Goal: Task Accomplishment & Management: Use online tool/utility

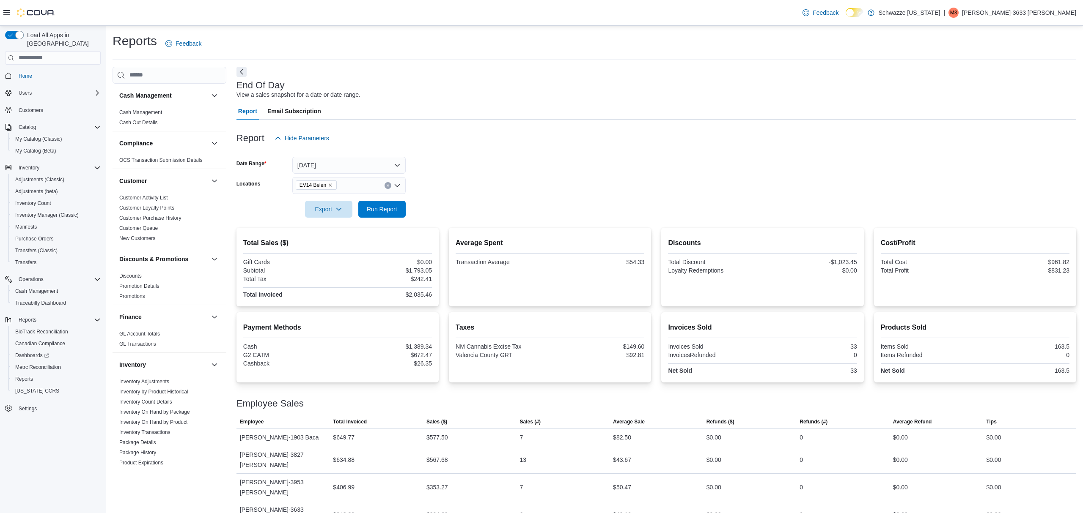
click at [636, 178] on form "Date Range [DATE] Locations EV14 Belen Export Run Report" at bounding box center [655, 182] width 839 height 71
click at [384, 211] on span "Run Report" at bounding box center [382, 209] width 30 height 8
click at [369, 203] on span "Run Report" at bounding box center [381, 208] width 37 height 17
click at [563, 90] on div "End Of Day View a sales snapshot for a date or date range." at bounding box center [653, 89] width 835 height 19
click at [387, 207] on span "Run Report" at bounding box center [382, 209] width 30 height 8
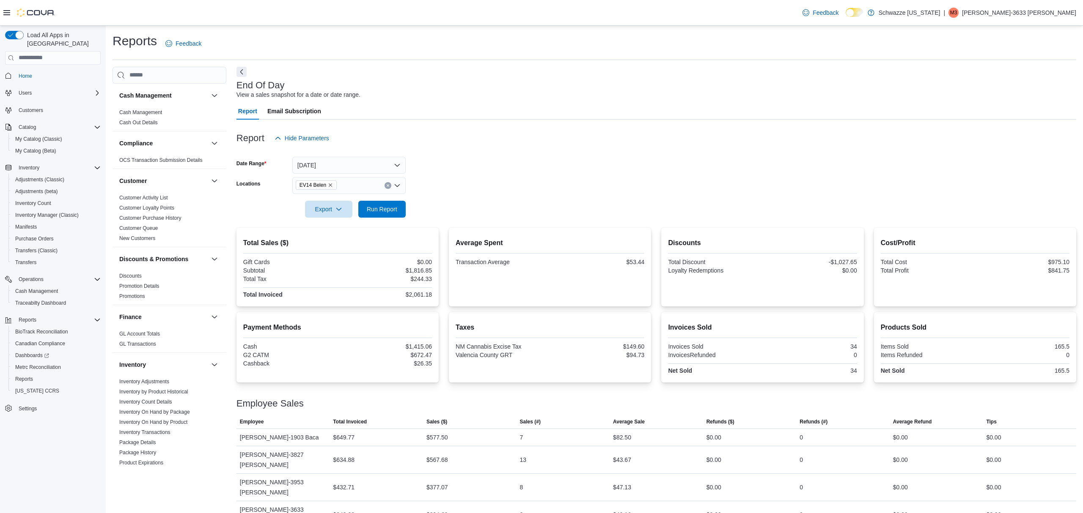
click at [471, 174] on form "Date Range [DATE] Locations EV14 Belen Export Run Report" at bounding box center [655, 182] width 839 height 71
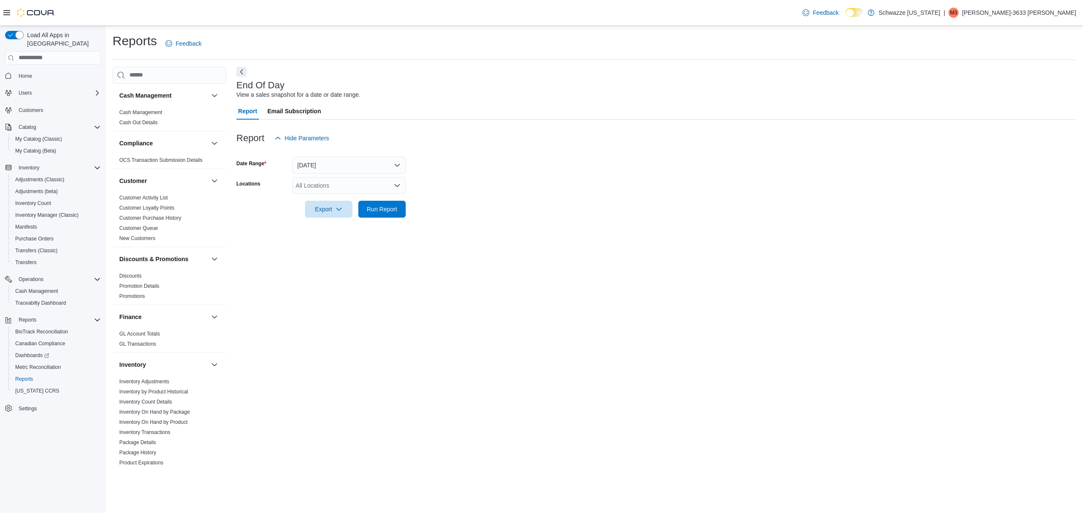
click at [359, 195] on div at bounding box center [655, 197] width 839 height 7
click at [357, 187] on div "All Locations" at bounding box center [348, 185] width 113 height 17
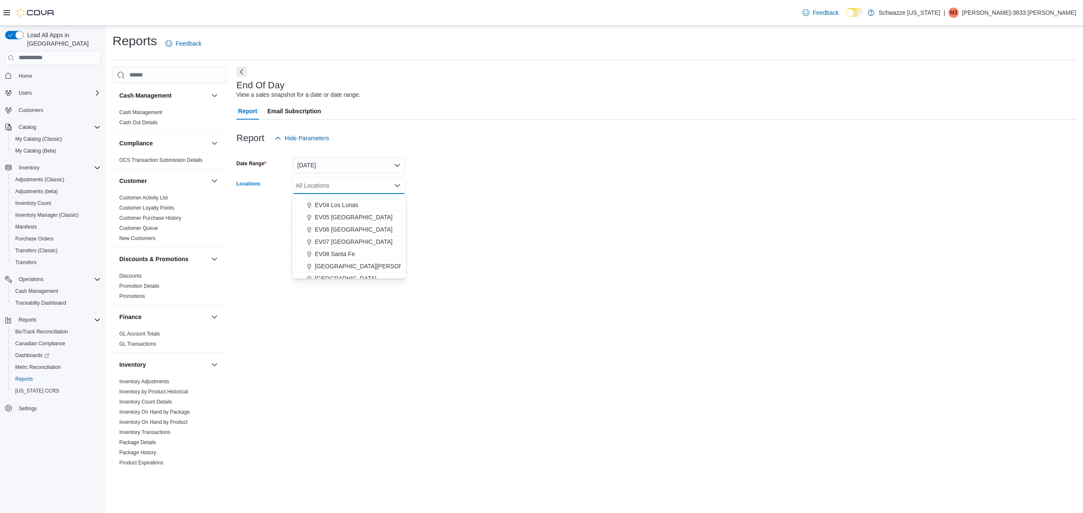
scroll to position [112, 0]
click at [342, 261] on span "EV14 Belen" at bounding box center [330, 259] width 31 height 8
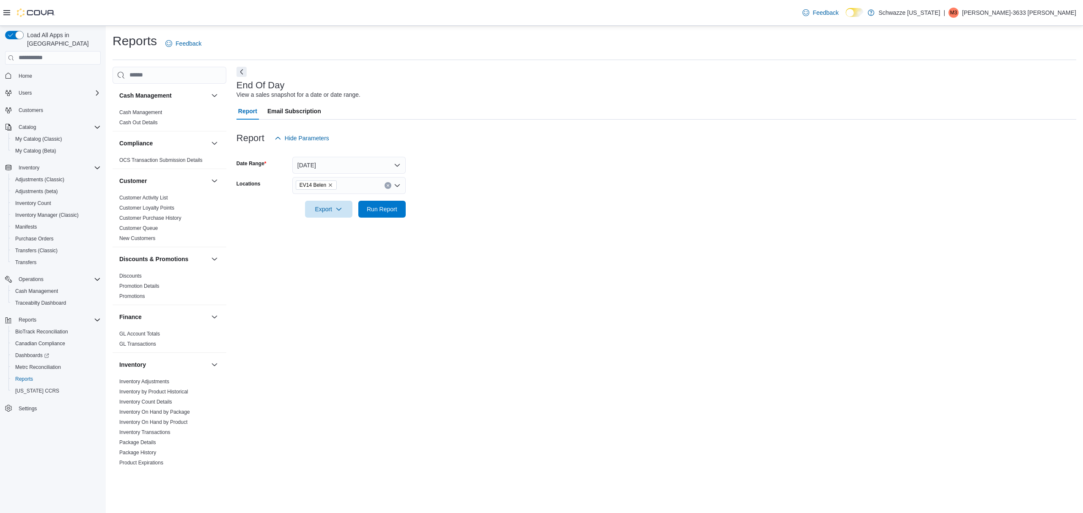
drag, startPoint x: 496, startPoint y: 220, endPoint x: 422, endPoint y: 214, distance: 73.9
click at [490, 220] on div at bounding box center [655, 223] width 839 height 10
click at [384, 208] on span "Run Report" at bounding box center [382, 209] width 30 height 8
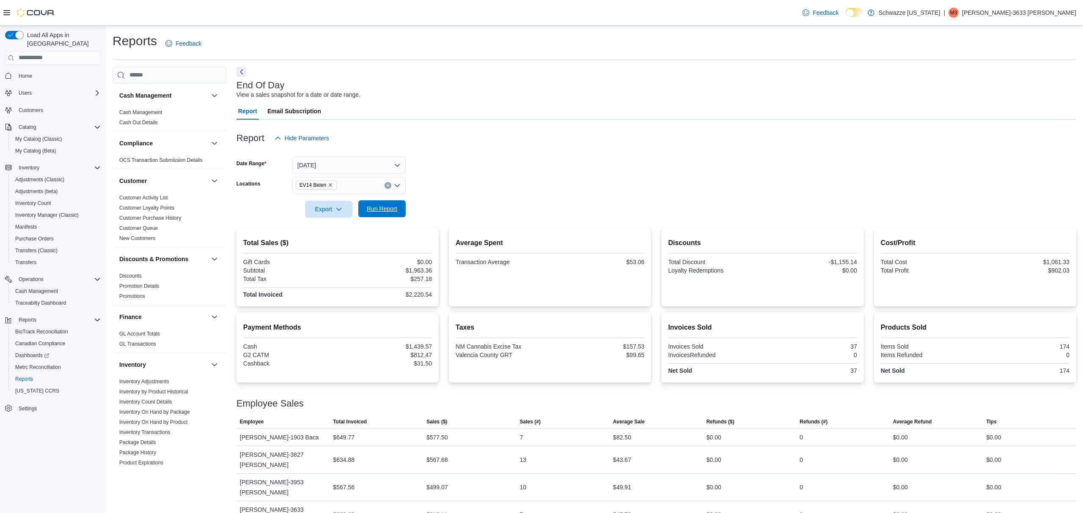
drag, startPoint x: 384, startPoint y: 208, endPoint x: 396, endPoint y: 203, distance: 12.9
click at [396, 203] on span "Run Report" at bounding box center [381, 208] width 37 height 17
click at [379, 206] on span "Run Report" at bounding box center [382, 209] width 30 height 8
click at [519, 63] on div "Reports Feedback Cash Management Cash Management Cash Out Details Compliance OC…" at bounding box center [593, 281] width 963 height 496
click at [373, 212] on span "Run Report" at bounding box center [382, 209] width 30 height 8
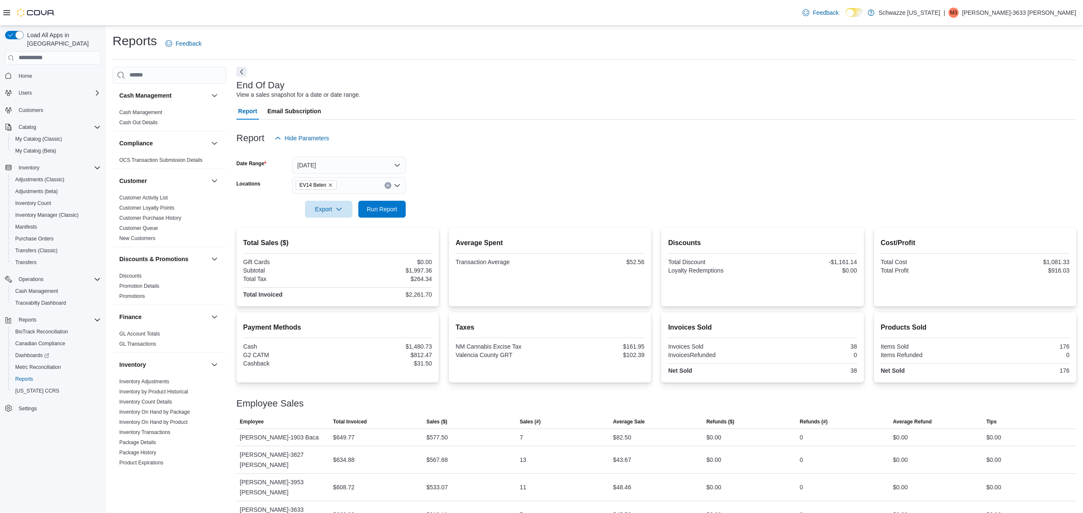
click at [552, 134] on div "Report Hide Parameters" at bounding box center [655, 138] width 839 height 17
